Goal: Task Accomplishment & Management: Use online tool/utility

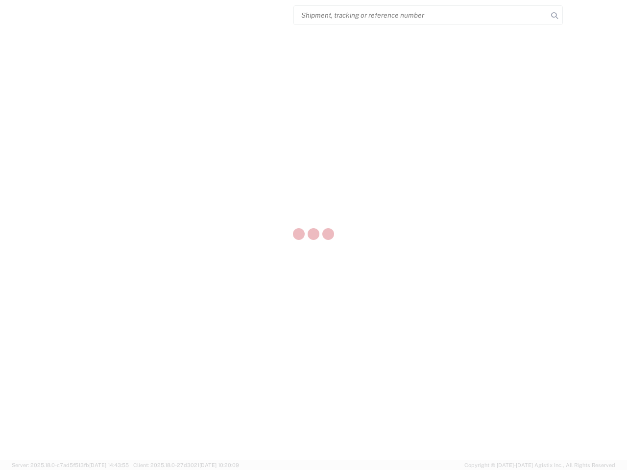
select select "US"
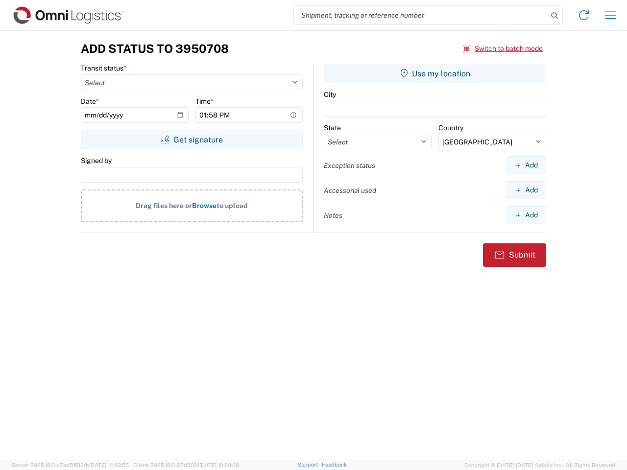
click at [421, 15] on input "search" at bounding box center [421, 15] width 254 height 19
click at [555, 16] on icon at bounding box center [555, 16] width 14 height 14
click at [584, 15] on icon at bounding box center [584, 15] width 16 height 16
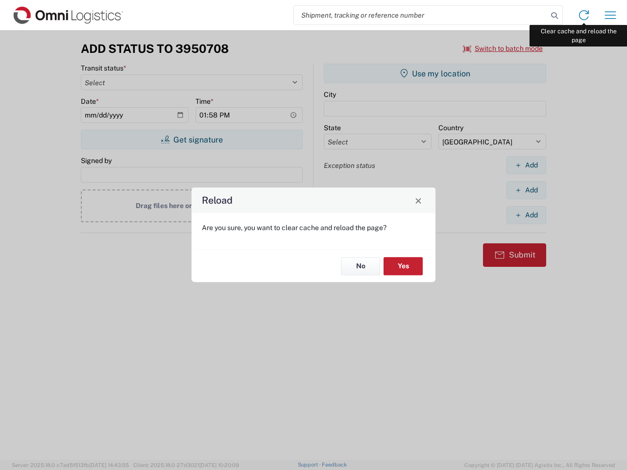
click at [611, 15] on div "Reload Are you sure, you want to clear cache and reload the page? No Yes" at bounding box center [313, 235] width 627 height 470
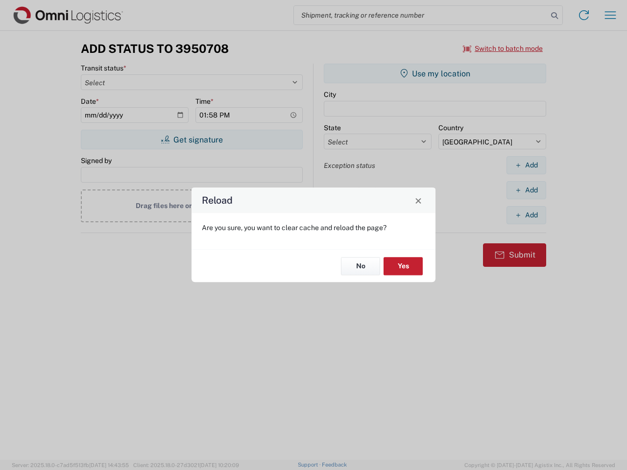
click at [503, 49] on div "Reload Are you sure, you want to clear cache and reload the page? No Yes" at bounding box center [313, 235] width 627 height 470
click at [192, 140] on div "Reload Are you sure, you want to clear cache and reload the page? No Yes" at bounding box center [313, 235] width 627 height 470
click at [435, 74] on div "Reload Are you sure, you want to clear cache and reload the page? No Yes" at bounding box center [313, 235] width 627 height 470
click at [526, 165] on div "Reload Are you sure, you want to clear cache and reload the page? No Yes" at bounding box center [313, 235] width 627 height 470
click at [526, 190] on div "Reload Are you sure, you want to clear cache and reload the page? No Yes" at bounding box center [313, 235] width 627 height 470
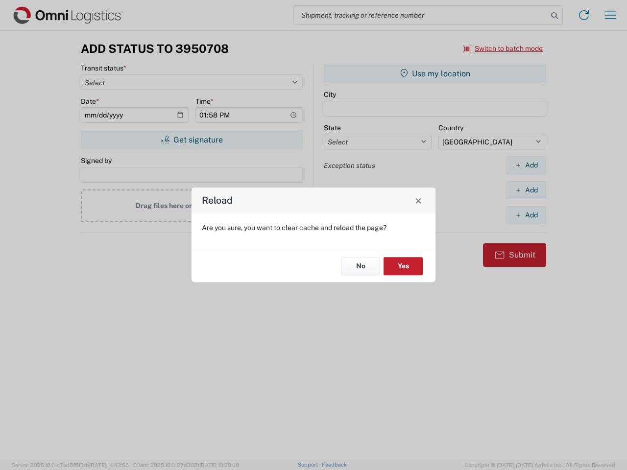
click at [526, 215] on div "Reload Are you sure, you want to clear cache and reload the page? No Yes" at bounding box center [313, 235] width 627 height 470
